Goal: Information Seeking & Learning: Learn about a topic

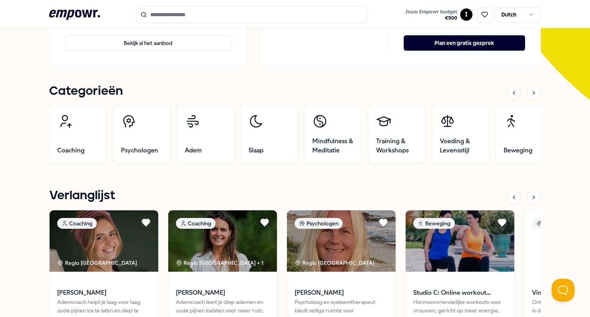
scroll to position [198, 0]
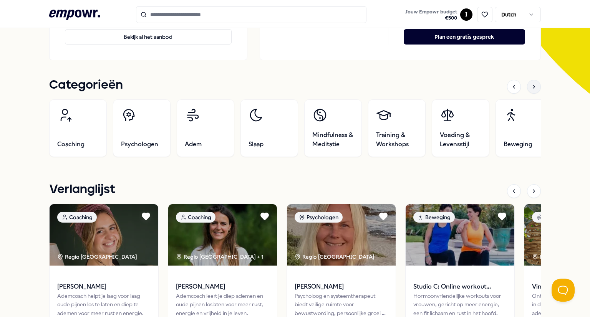
click at [532, 88] on icon at bounding box center [534, 87] width 6 height 6
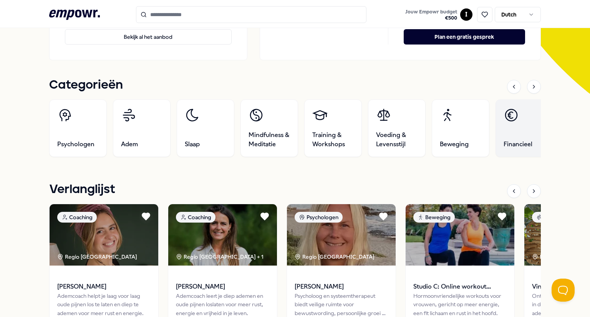
click at [520, 130] on link "Financieel" at bounding box center [525, 129] width 58 height 58
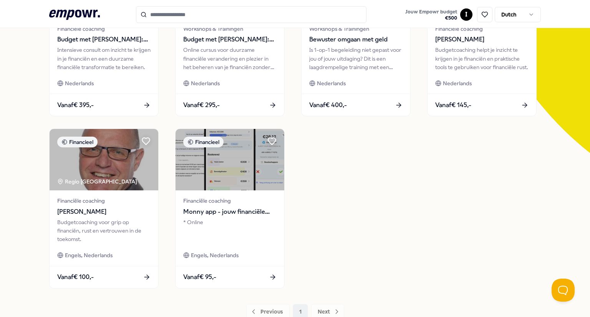
scroll to position [140, 0]
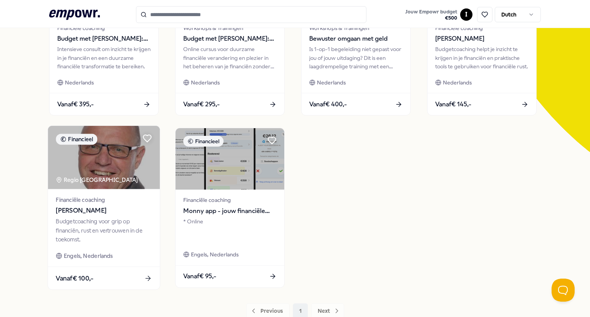
click at [88, 212] on span "[PERSON_NAME]" at bounding box center [104, 211] width 96 height 10
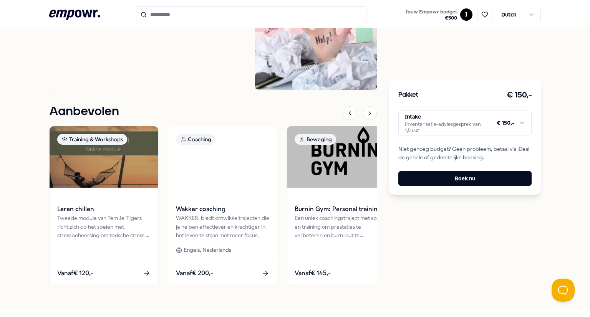
scroll to position [498, 0]
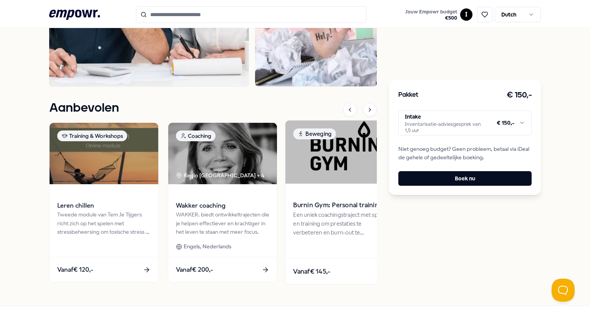
click at [346, 211] on div "Een uniek coachingstraject met sport en training om prestaties te verbeteren en…" at bounding box center [341, 224] width 96 height 27
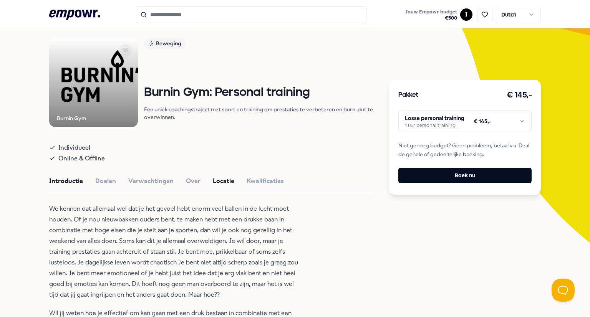
click at [213, 182] on button "Locatie" at bounding box center [224, 181] width 22 height 10
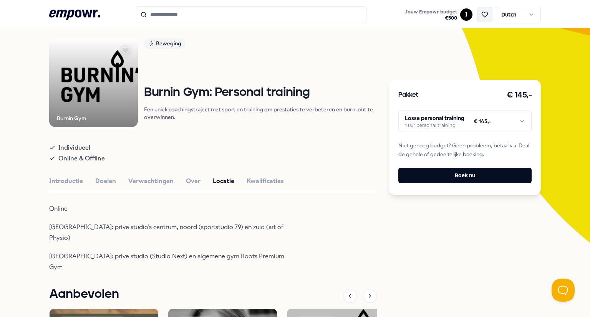
click at [481, 13] on icon at bounding box center [484, 14] width 7 height 7
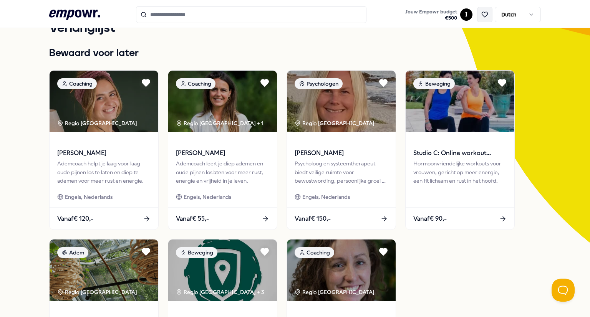
click at [481, 13] on icon at bounding box center [484, 14] width 7 height 7
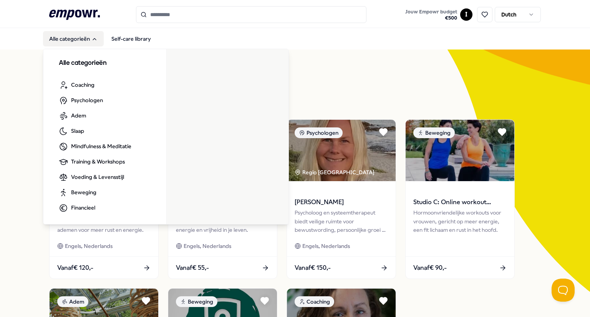
click at [91, 39] on icon "Main" at bounding box center [94, 39] width 6 height 6
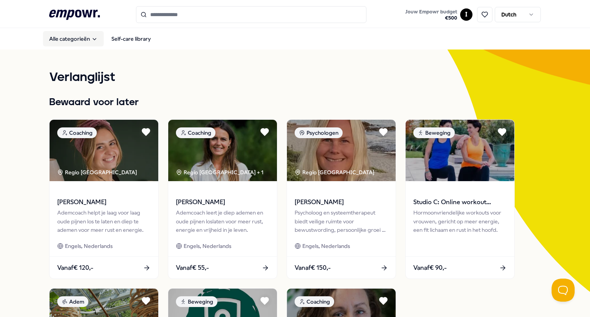
click at [91, 39] on icon "Main" at bounding box center [94, 39] width 6 height 6
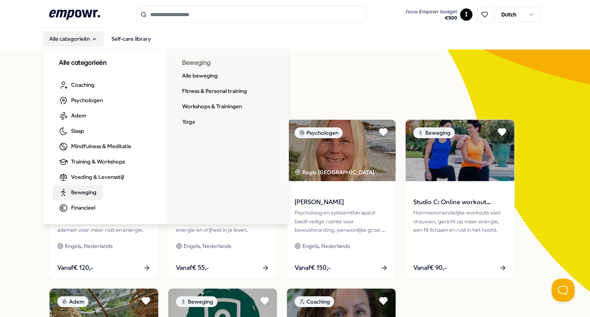
click at [84, 194] on span "Beweging" at bounding box center [83, 192] width 25 height 8
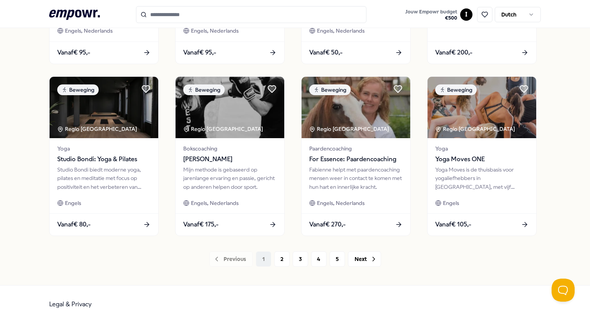
scroll to position [365, 0]
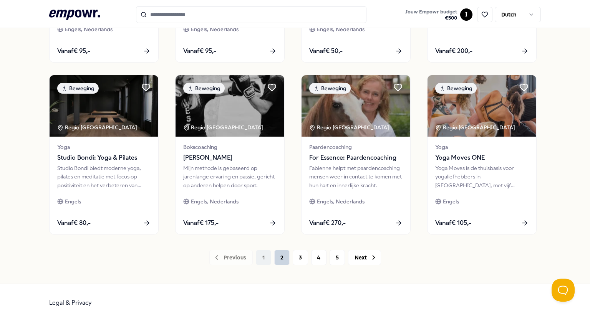
click at [279, 259] on button "2" at bounding box center [281, 257] width 15 height 15
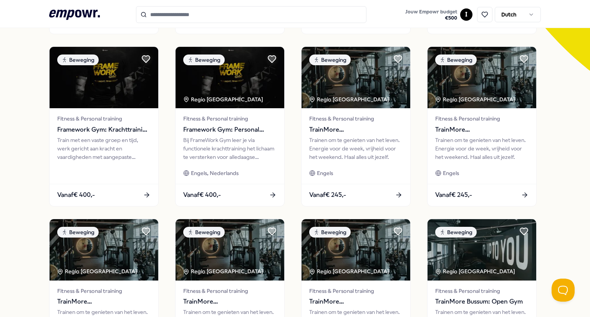
scroll to position [221, 0]
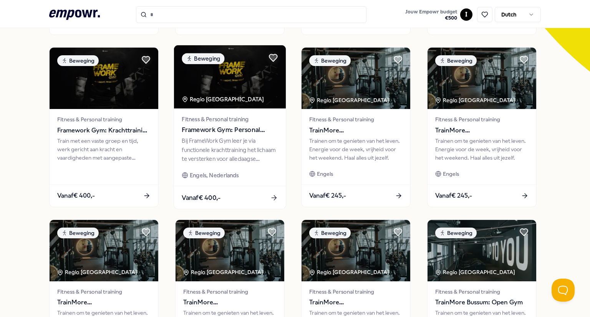
click at [205, 94] on img at bounding box center [230, 76] width 112 height 63
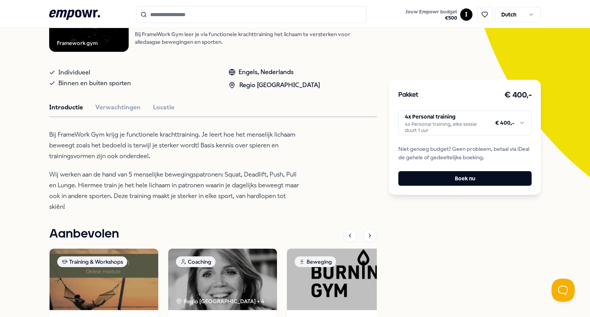
scroll to position [116, 0]
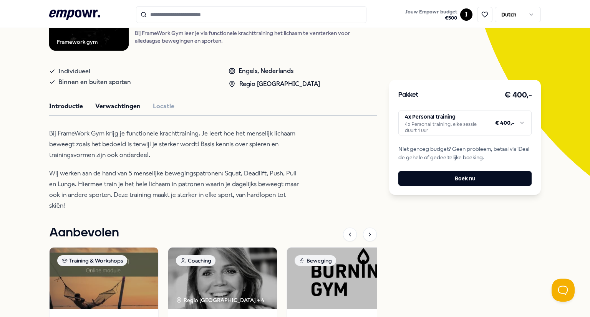
click at [116, 108] on button "Verwachtingen" at bounding box center [117, 106] width 45 height 10
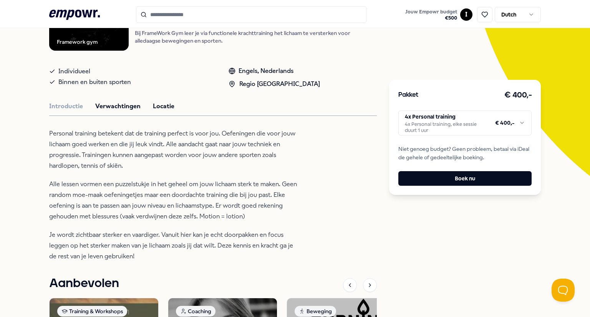
click at [167, 106] on button "Locatie" at bounding box center [164, 106] width 22 height 10
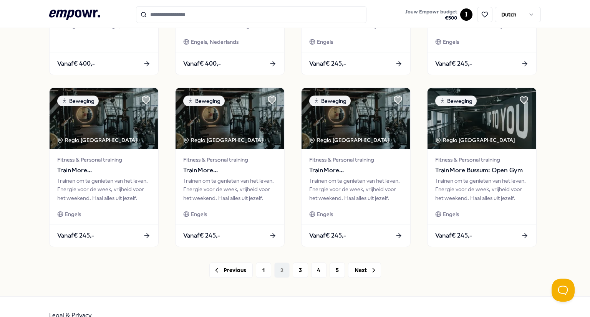
scroll to position [355, 0]
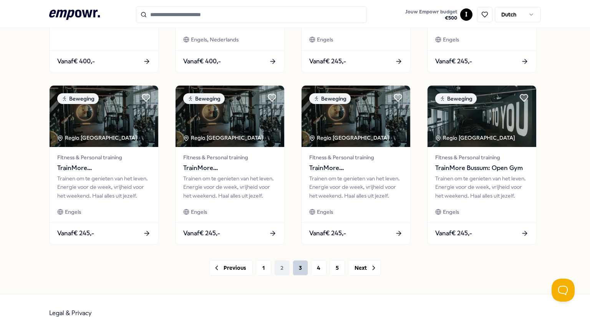
click at [295, 265] on button "3" at bounding box center [300, 268] width 15 height 15
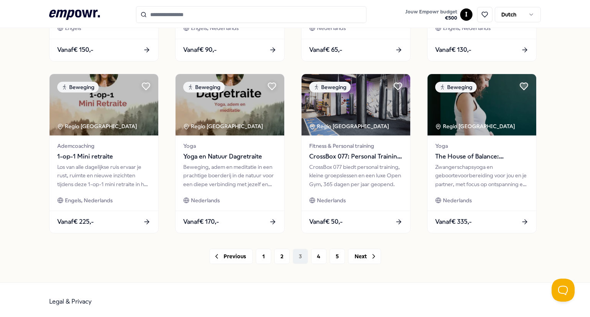
scroll to position [370, 0]
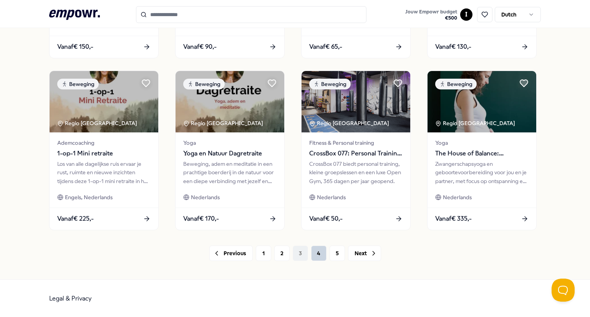
click at [315, 251] on button "4" at bounding box center [318, 253] width 15 height 15
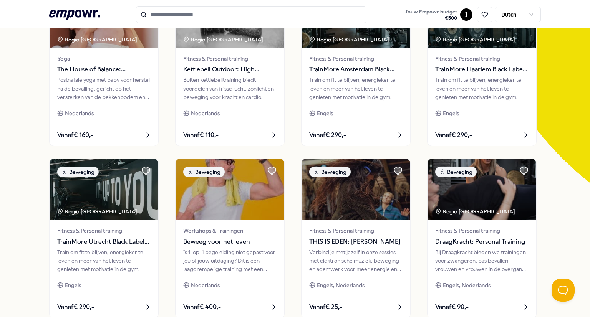
scroll to position [122, 0]
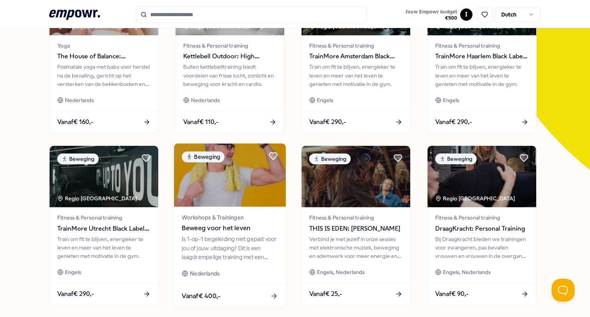
click at [218, 171] on img at bounding box center [230, 175] width 112 height 63
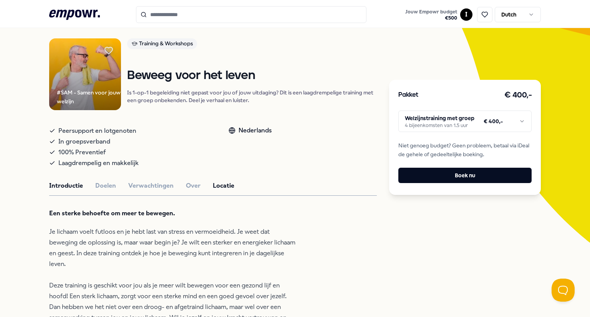
click at [213, 184] on button "Locatie" at bounding box center [224, 186] width 22 height 10
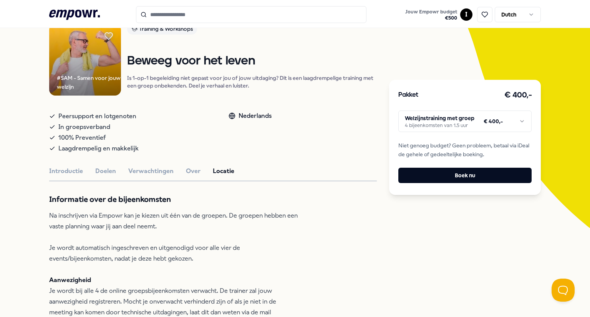
scroll to position [27, 0]
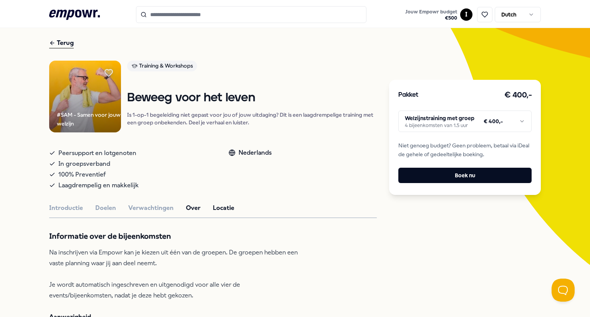
click at [186, 206] on button "Over" at bounding box center [193, 208] width 15 height 10
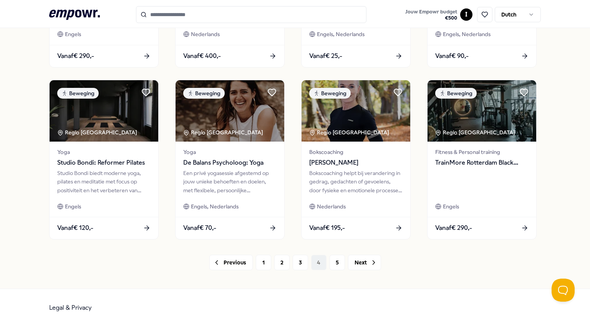
scroll to position [365, 0]
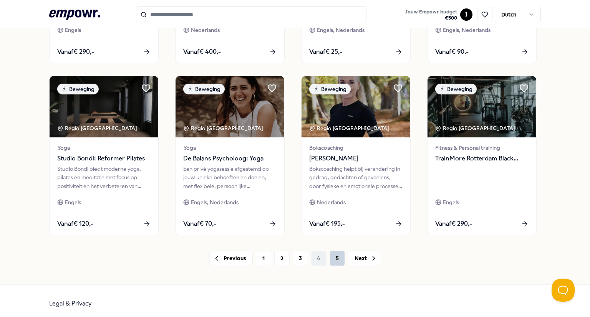
click at [330, 258] on button "5" at bounding box center [337, 258] width 15 height 15
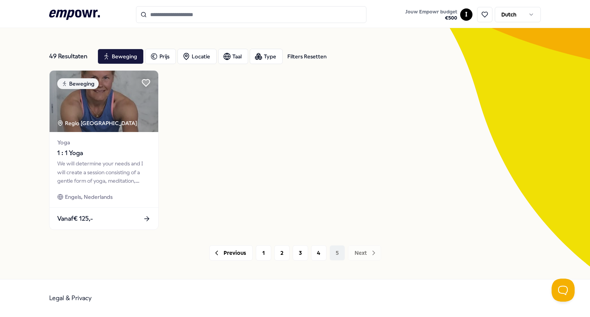
click at [359, 254] on div "Previous 1 2 3 4 5 Next" at bounding box center [295, 253] width 492 height 15
click at [169, 16] on input "Search for products, categories or subcategories" at bounding box center [251, 14] width 231 height 17
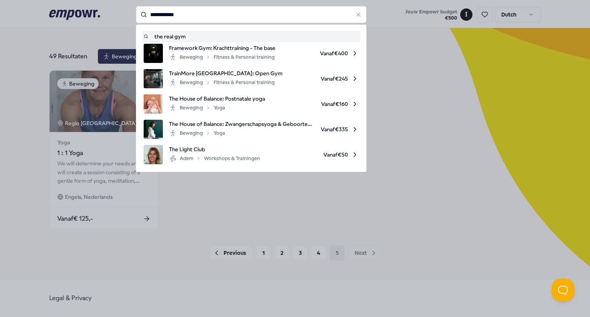
type input "**********"
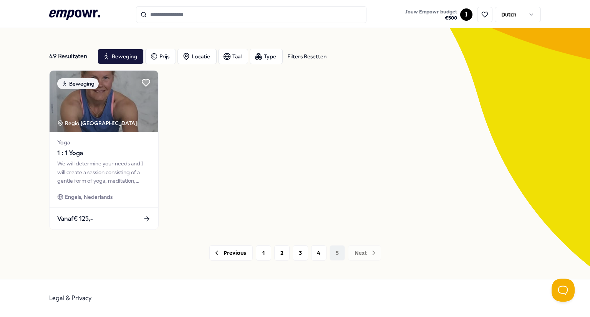
type input "**********"
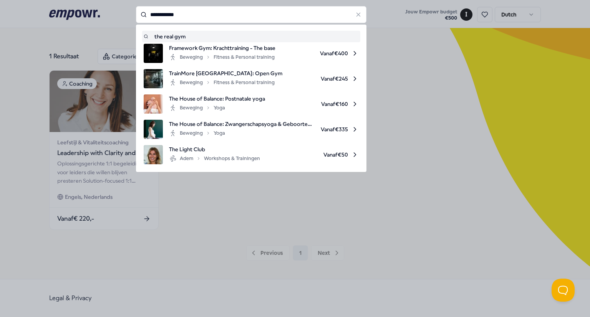
drag, startPoint x: 184, startPoint y: 20, endPoint x: 123, endPoint y: 15, distance: 61.6
click at [136, 15] on div "**********" at bounding box center [251, 14] width 231 height 17
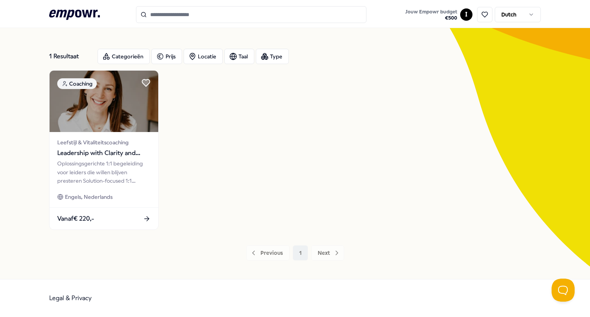
click at [425, 38] on div "1 Resultaat Categorieën Prijs Locatie Taal Type Coaching Leefstijl & Vitaliteit…" at bounding box center [295, 151] width 492 height 255
click at [126, 54] on div "Categorieën" at bounding box center [124, 56] width 52 height 15
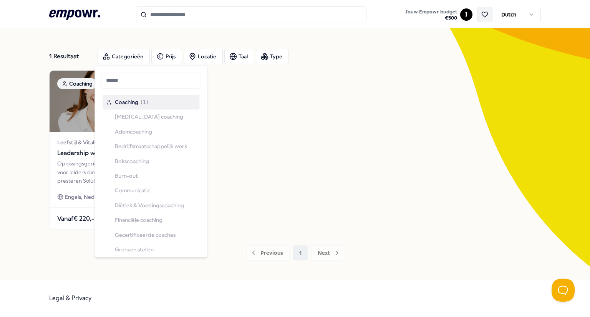
click at [488, 12] on button at bounding box center [484, 14] width 15 height 15
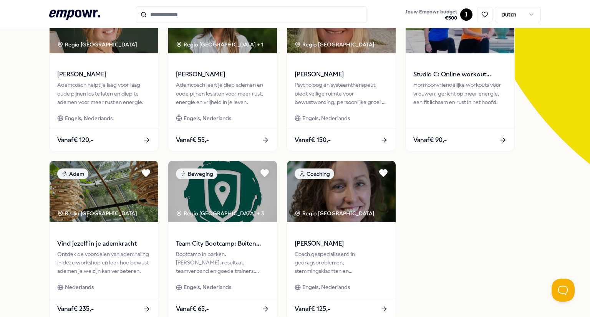
scroll to position [166, 0]
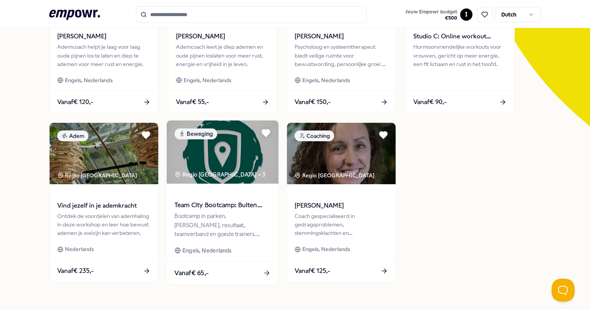
click at [229, 205] on span "Team City Bootcamp: Buiten sporten" at bounding box center [222, 206] width 96 height 10
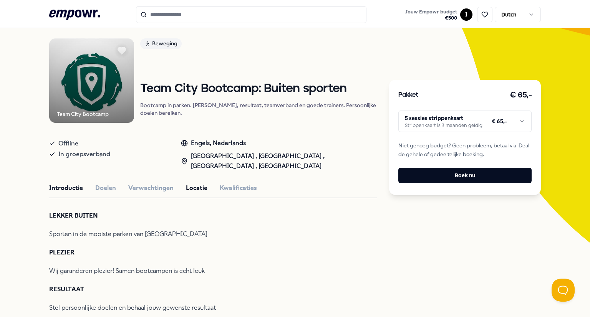
click at [188, 193] on button "Locatie" at bounding box center [197, 188] width 22 height 10
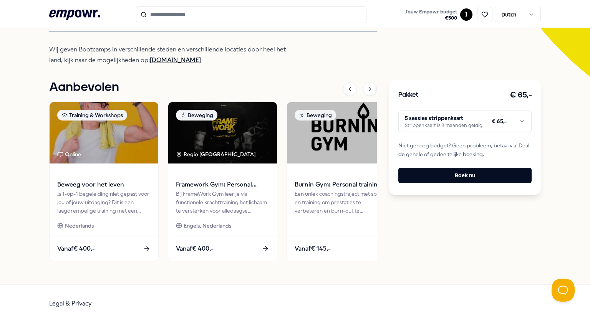
scroll to position [216, 0]
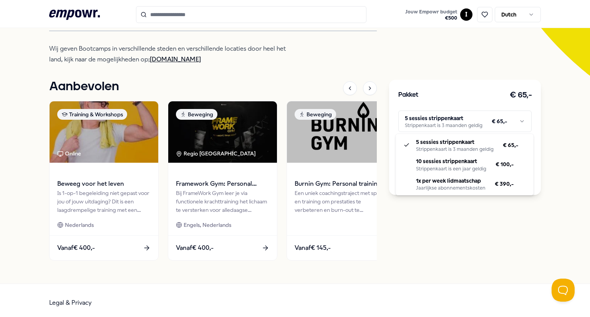
click at [518, 120] on html ".empowr-logo_svg__cls-1{fill:#03032f} Jouw Empowr budget € 500 I Dutch Alle cat…" at bounding box center [295, 158] width 590 height 317
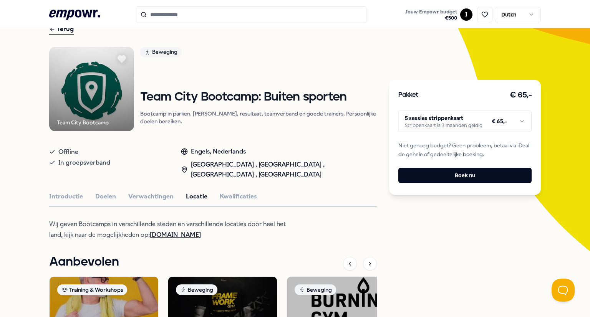
scroll to position [0, 0]
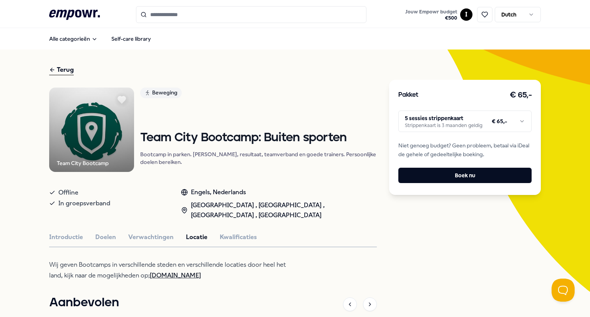
drag, startPoint x: 589, startPoint y: 159, endPoint x: 590, endPoint y: 20, distance: 138.3
click at [590, 20] on html ".empowr-logo_svg__cls-1{fill:#03032f} Jouw Empowr budget € 500 I Dutch Alle cat…" at bounding box center [295, 158] width 590 height 317
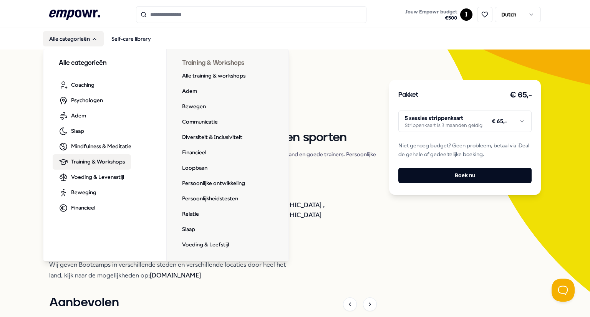
click at [84, 159] on span "Training & Workshops" at bounding box center [98, 162] width 54 height 8
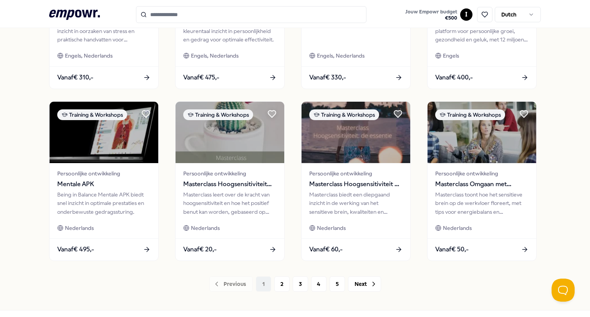
scroll to position [360, 0]
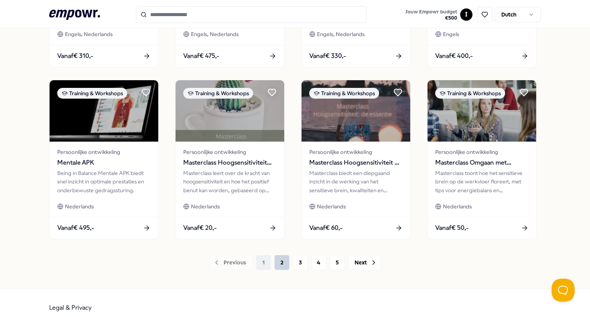
click at [282, 263] on button "2" at bounding box center [281, 262] width 15 height 15
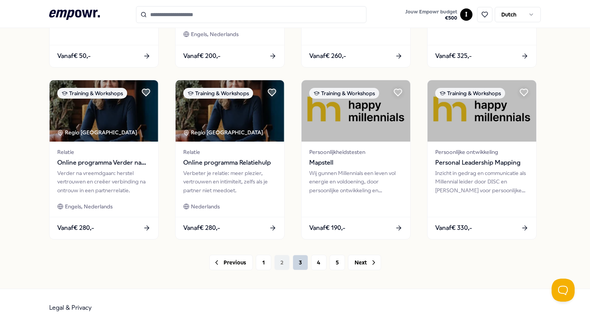
click at [295, 265] on button "3" at bounding box center [300, 262] width 15 height 15
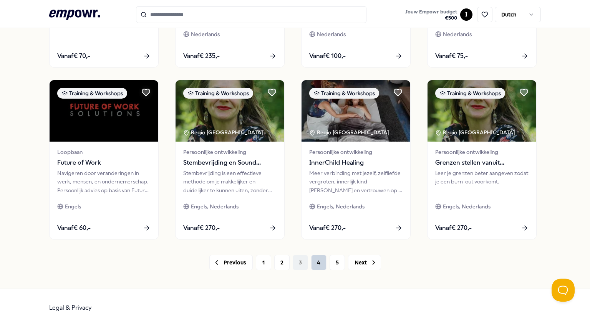
click at [314, 262] on button "4" at bounding box center [318, 262] width 15 height 15
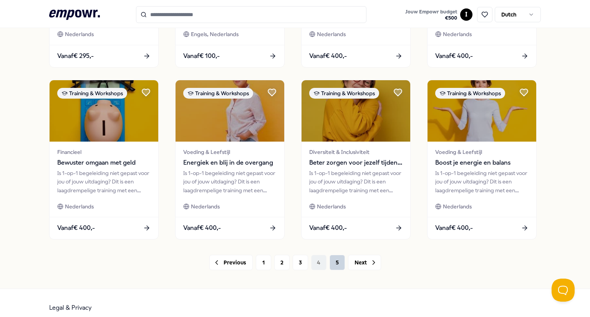
click at [330, 263] on button "5" at bounding box center [337, 262] width 15 height 15
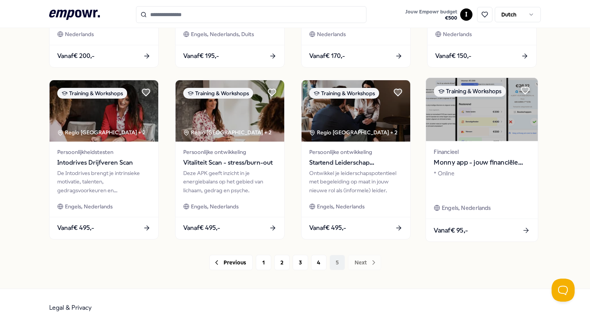
click at [458, 159] on span "Monny app - jouw financiële assistent" at bounding box center [482, 163] width 96 height 10
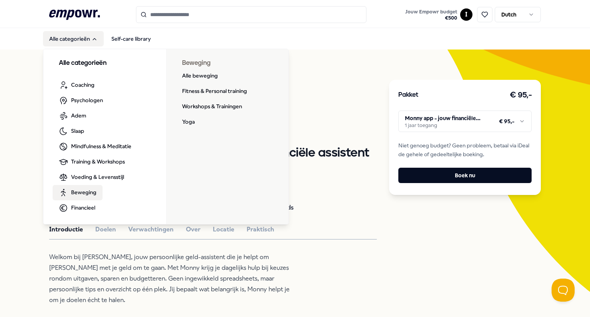
click at [72, 194] on span "Beweging" at bounding box center [83, 192] width 25 height 8
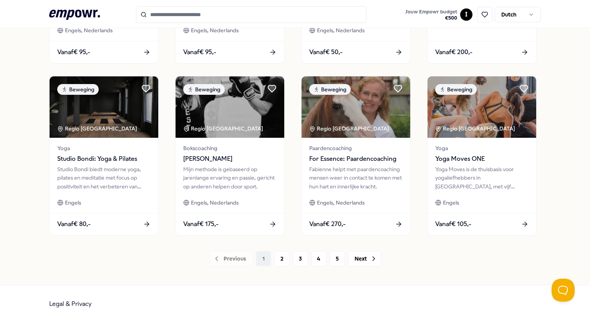
scroll to position [370, 0]
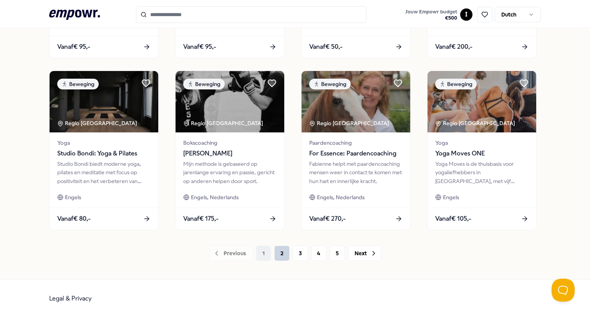
click at [274, 252] on button "2" at bounding box center [281, 253] width 15 height 15
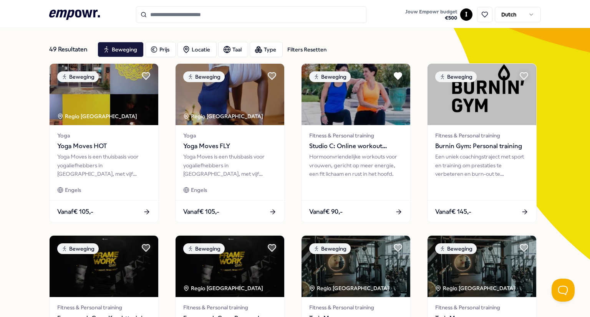
scroll to position [0, 0]
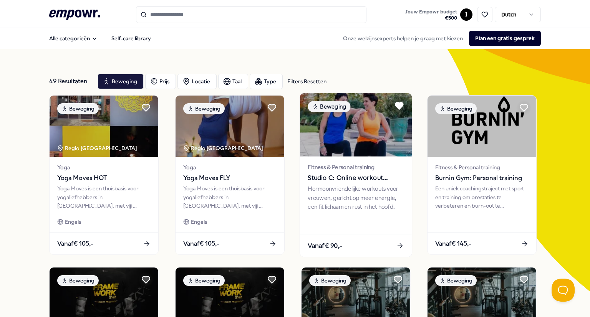
click at [344, 168] on span "Fitness & Personal training" at bounding box center [356, 167] width 96 height 9
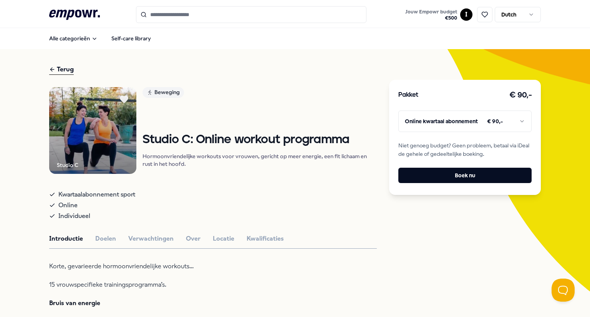
click at [98, 285] on p "15 vrouwspecifieke trainingsprogramma’s." at bounding box center [174, 285] width 250 height 11
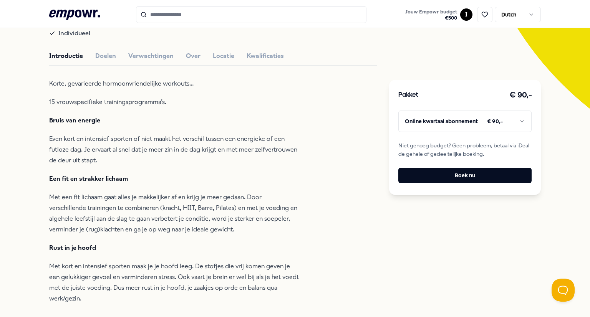
scroll to position [97, 0]
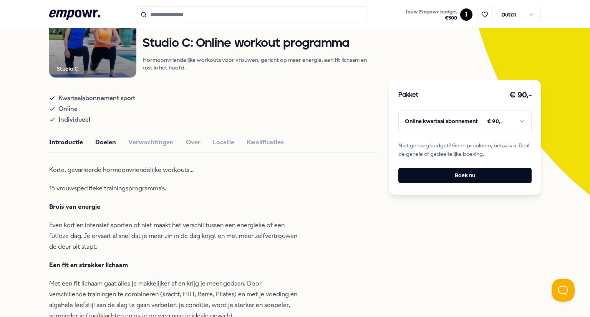
click at [95, 143] on button "Doelen" at bounding box center [105, 143] width 21 height 10
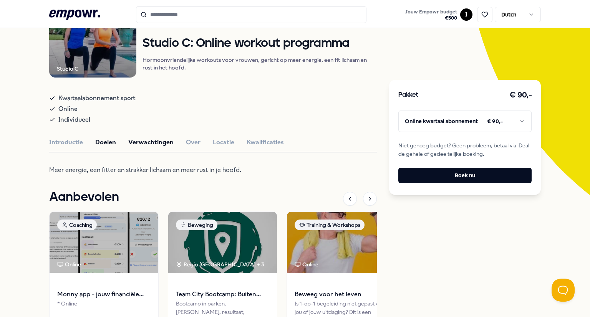
click at [132, 139] on button "Verwachtingen" at bounding box center [150, 143] width 45 height 10
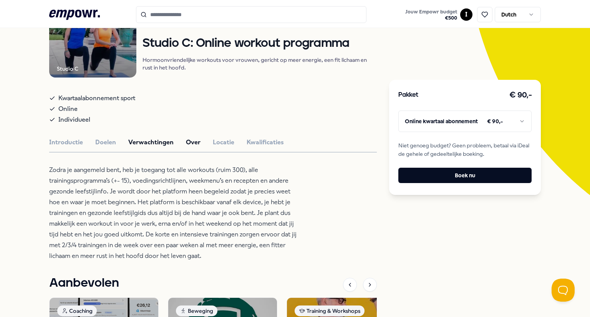
click at [189, 144] on button "Over" at bounding box center [193, 143] width 15 height 10
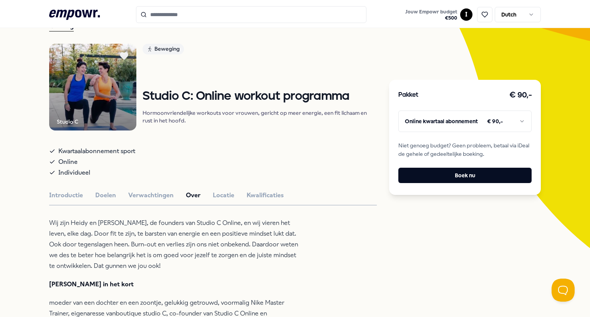
scroll to position [43, 0]
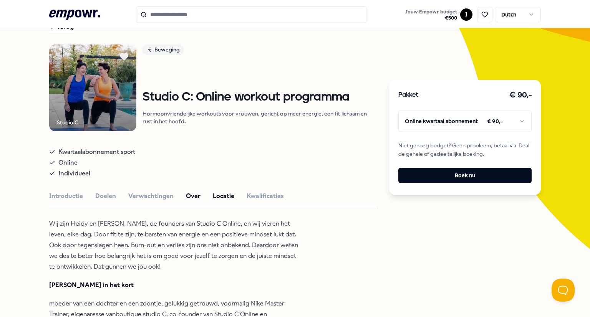
click at [216, 197] on button "Locatie" at bounding box center [224, 196] width 22 height 10
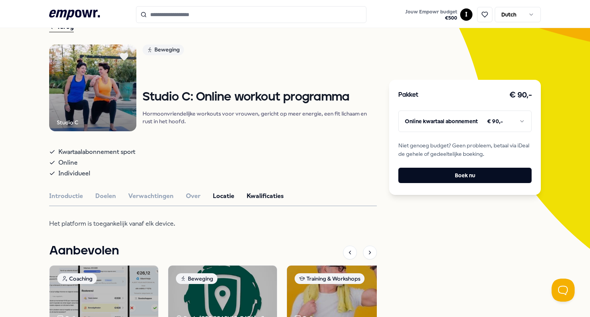
click at [254, 197] on button "Kwalificaties" at bounding box center [265, 196] width 37 height 10
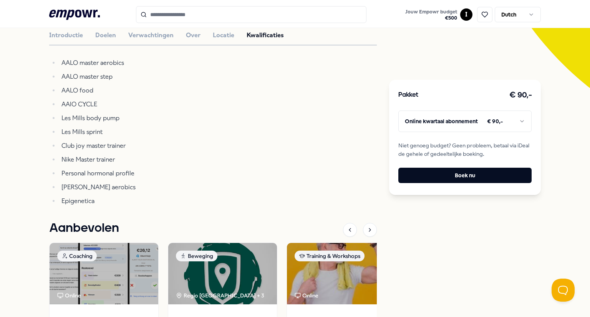
scroll to position [0, 0]
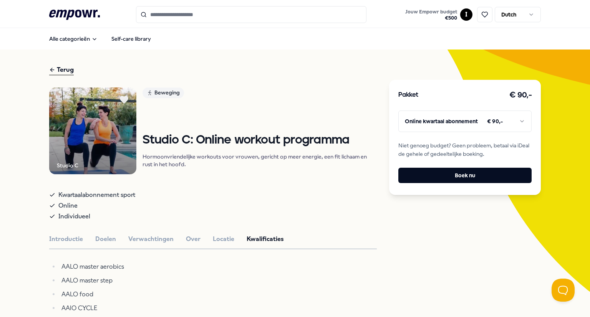
click at [524, 120] on html ".empowr-logo_svg__cls-1{fill:#03032f} Jouw Empowr budget € 500 I Dutch Alle cat…" at bounding box center [295, 158] width 590 height 317
click at [520, 120] on html ".empowr-logo_svg__cls-1{fill:#03032f} Jouw Empowr budget € 500 I Dutch Alle cat…" at bounding box center [295, 158] width 590 height 317
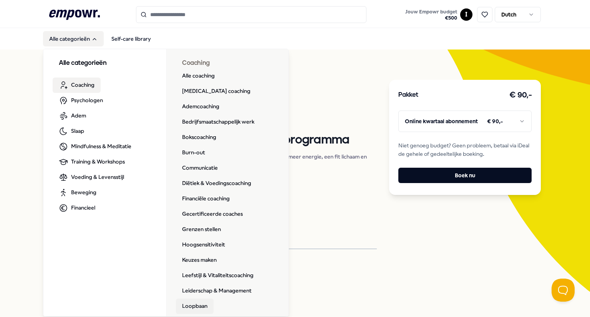
click at [186, 307] on link "Loopbaan" at bounding box center [195, 306] width 38 height 15
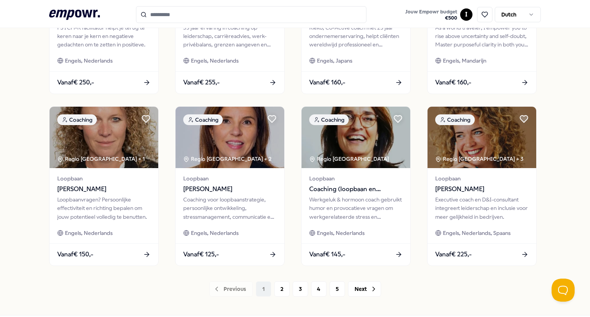
scroll to position [348, 0]
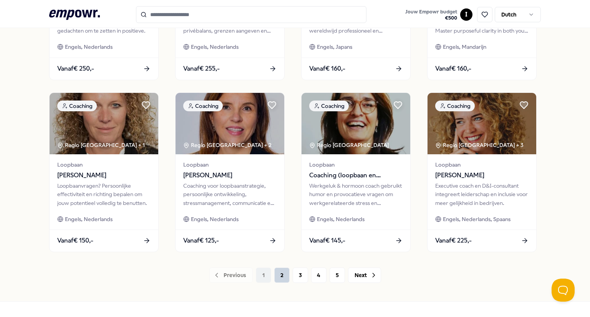
click at [278, 280] on button "2" at bounding box center [281, 275] width 15 height 15
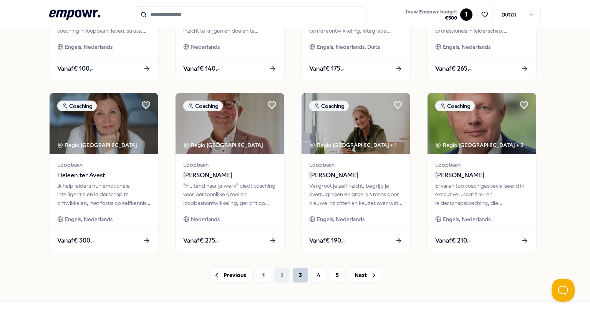
click at [297, 276] on button "3" at bounding box center [300, 275] width 15 height 15
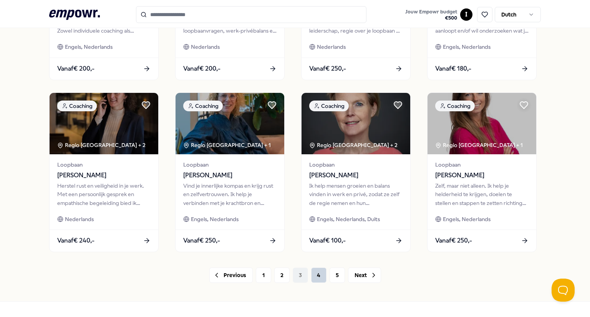
click at [314, 279] on button "4" at bounding box center [318, 275] width 15 height 15
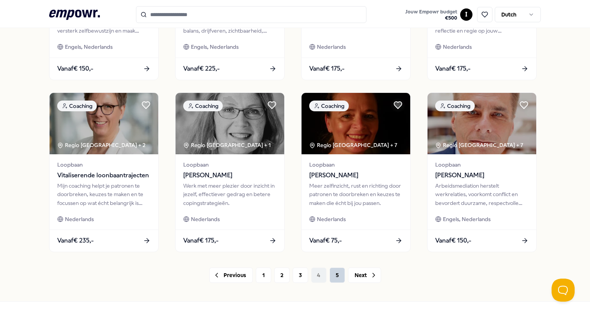
click at [334, 279] on button "5" at bounding box center [337, 275] width 15 height 15
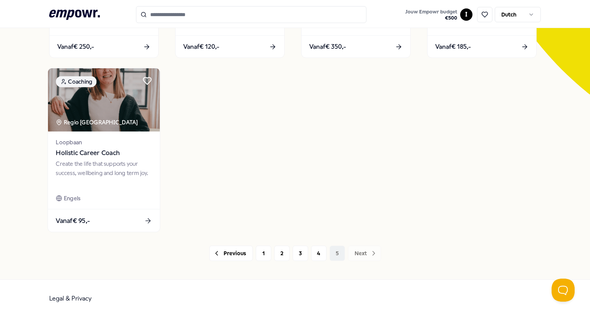
click at [98, 169] on div "Create the life that supports your success, wellbeing and long term joy." at bounding box center [104, 173] width 96 height 27
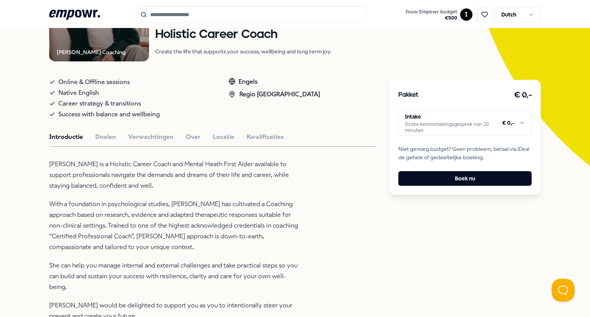
scroll to position [111, 0]
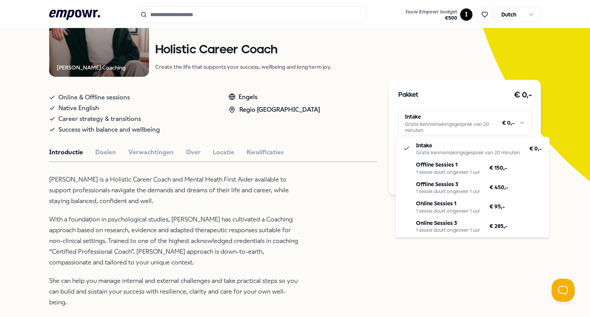
click at [518, 125] on html ".empowr-logo_svg__cls-1{fill:#03032f} Jouw Empowr budget € 500 I Dutch Alle cat…" at bounding box center [295, 158] width 590 height 317
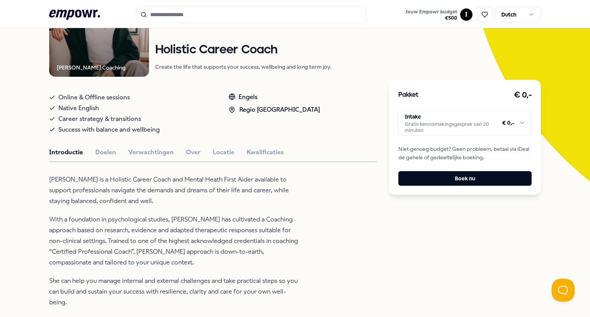
click at [417, 46] on html ".empowr-logo_svg__cls-1{fill:#03032f} Jouw Empowr budget € 500 I Dutch Alle cat…" at bounding box center [295, 158] width 590 height 317
click at [483, 16] on icon at bounding box center [485, 14] width 6 height 5
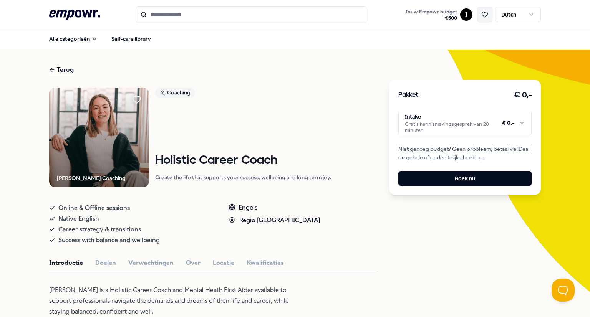
click at [481, 16] on icon at bounding box center [484, 14] width 7 height 7
click at [519, 125] on html ".empowr-logo_svg__cls-1{fill:#03032f} Jouw Empowr budget € 500 I Dutch Alle cat…" at bounding box center [295, 158] width 590 height 317
click at [65, 71] on html ".empowr-logo_svg__cls-1{fill:#03032f} Jouw Empowr budget € 500 I Dutch Alle cat…" at bounding box center [295, 158] width 590 height 317
click at [65, 71] on div "Terug" at bounding box center [61, 70] width 25 height 10
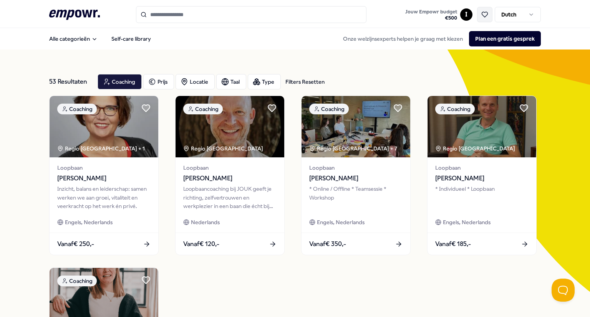
click at [483, 13] on icon at bounding box center [484, 14] width 7 height 7
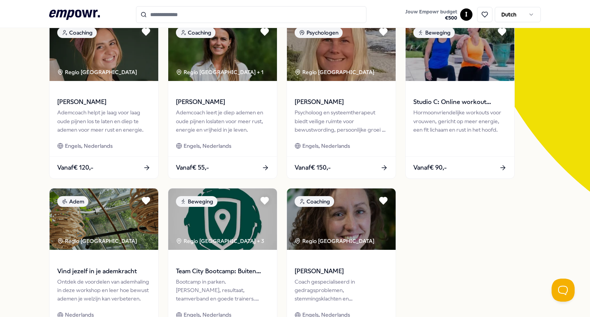
scroll to position [99, 0]
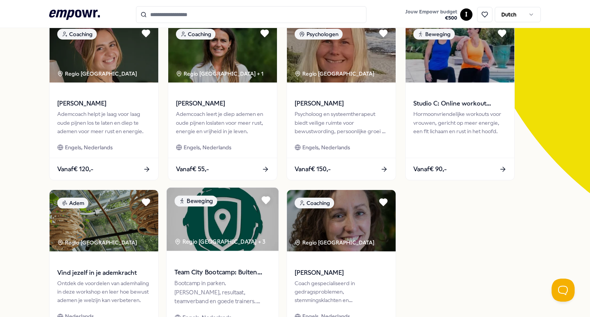
click at [197, 232] on img at bounding box center [223, 219] width 112 height 63
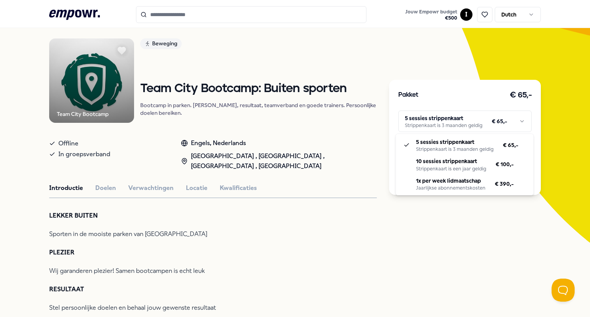
click at [521, 124] on html ".empowr-logo_svg__cls-1{fill:#03032f} Jouw Empowr budget € 500 I Dutch Alle cat…" at bounding box center [295, 158] width 590 height 317
